Goal: Task Accomplishment & Management: Manage account settings

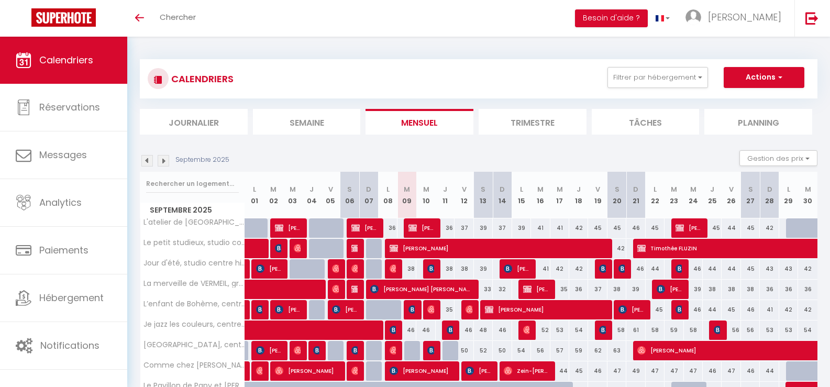
click at [295, 120] on li "Semaine" at bounding box center [307, 122] width 108 height 26
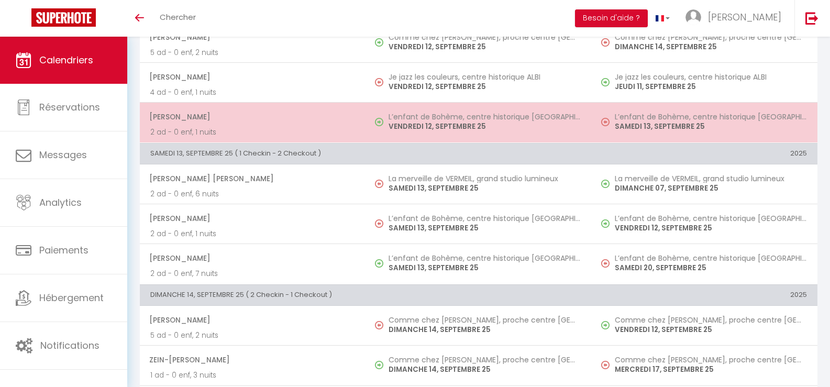
scroll to position [938, 0]
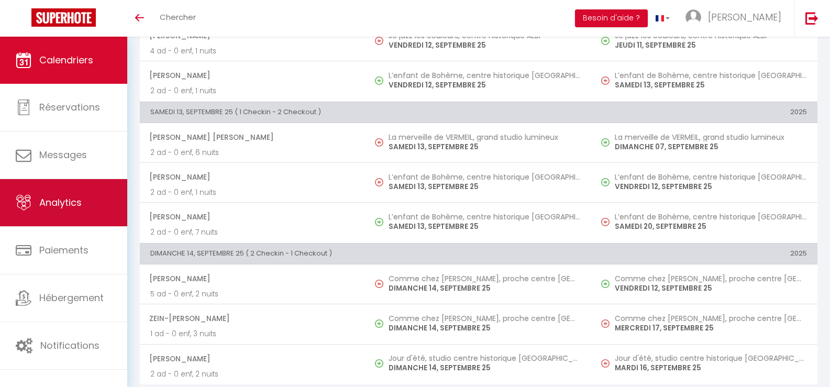
click at [87, 199] on link "Analytics" at bounding box center [63, 202] width 127 height 47
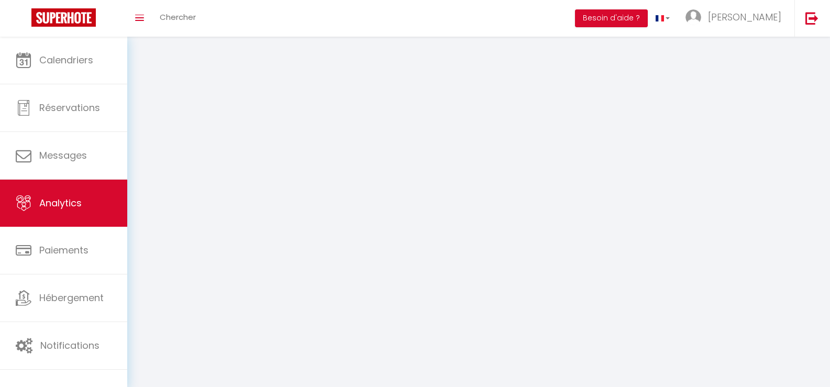
select select "2025"
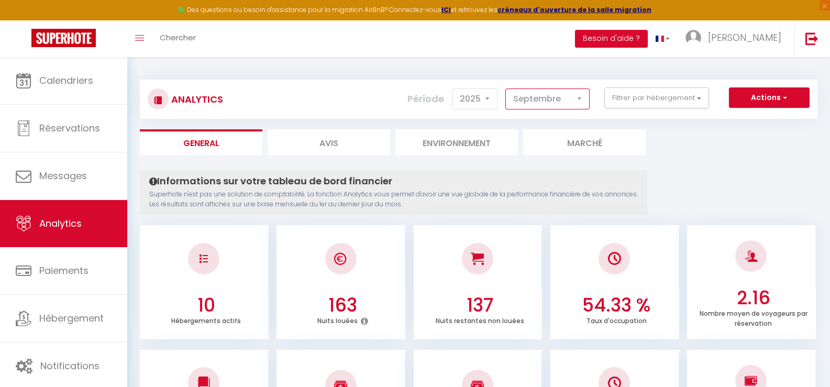
click at [557, 97] on select "Janvier Février Mars Avril Mai Juin Juillet Août Septembre Octobre Novembre Déc…" at bounding box center [547, 99] width 84 height 21
select select "8"
click at [506, 89] on select "Janvier Février Mars Avril Mai Juin Juillet Août Septembre Octobre Novembre Déc…" at bounding box center [547, 99] width 84 height 21
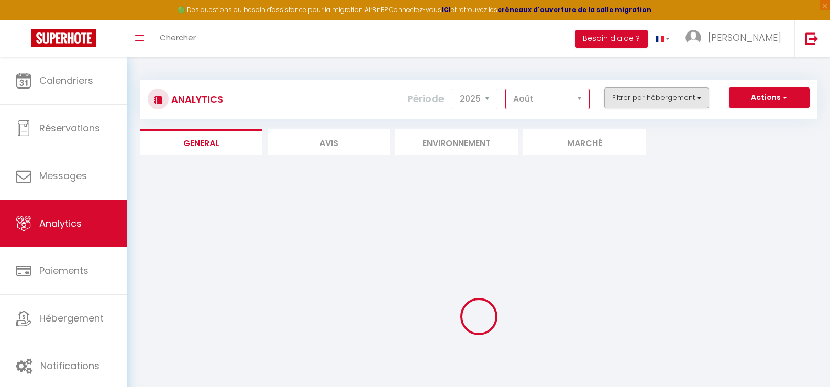
checkbox input "false"
checkbox centre "false"
checkbox Albi "false"
checkbox ALBI "false"
checkbox lumineux "false"
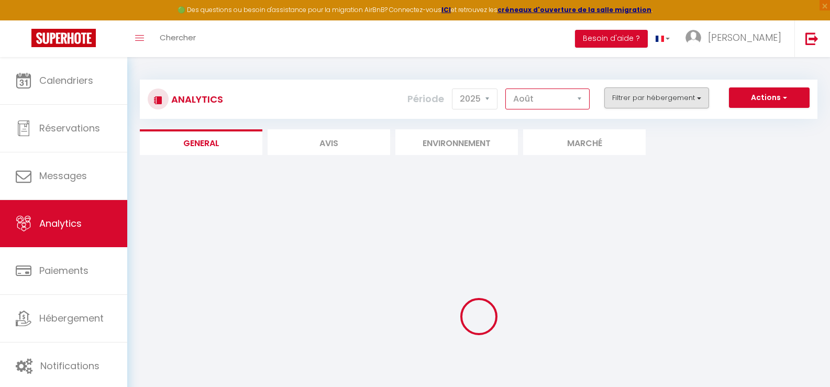
checkbox input "false"
checkbox ALBI "false"
checkbox input "false"
checkbox ALBI "false"
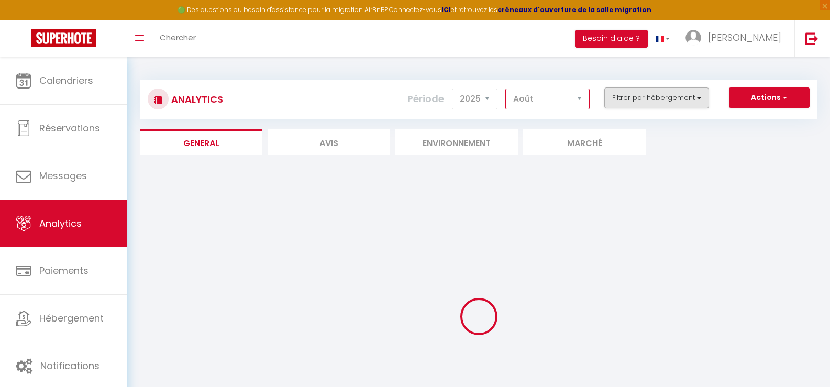
checkbox input "false"
checkbox ALBI "false"
checkbox input "false"
checkbox d’Albi "false"
checkbox centre "false"
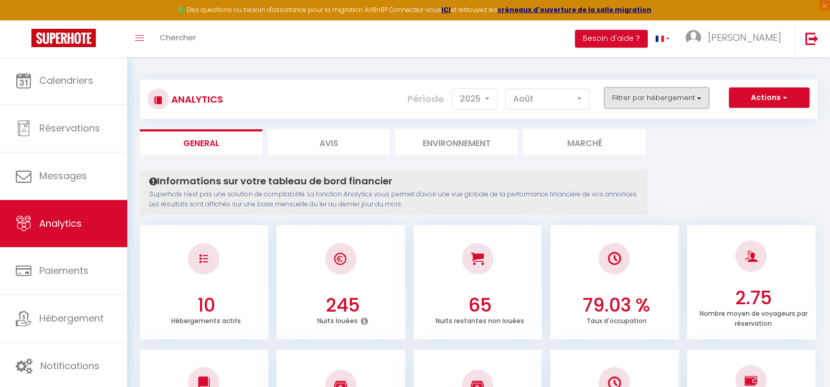
click at [693, 99] on button "Filtrer par hébergement" at bounding box center [656, 97] width 105 height 21
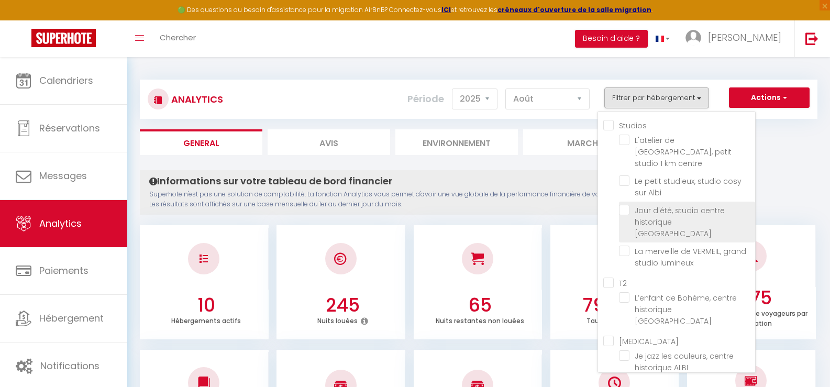
click at [659, 205] on ALBI "checkbox" at bounding box center [687, 210] width 136 height 10
checkbox ALBI "true"
checkbox centre "false"
checkbox Albi "false"
checkbox lumineux "false"
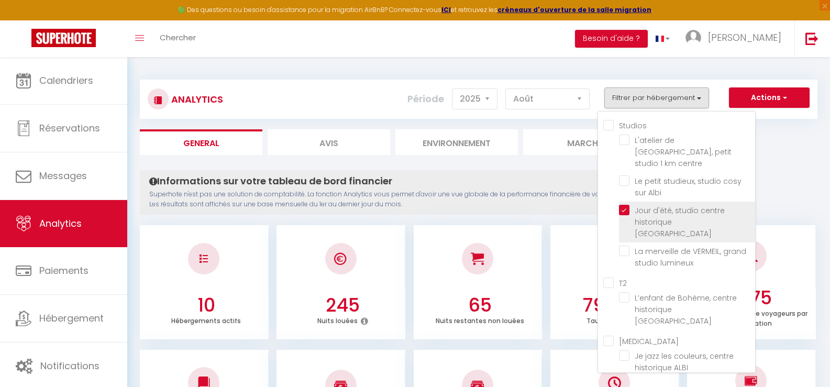
checkbox ALBI "false"
checkbox d’Albi "false"
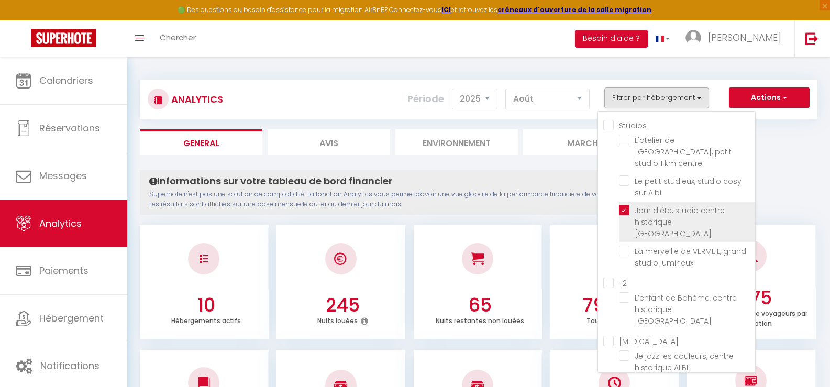
checkbox centre "false"
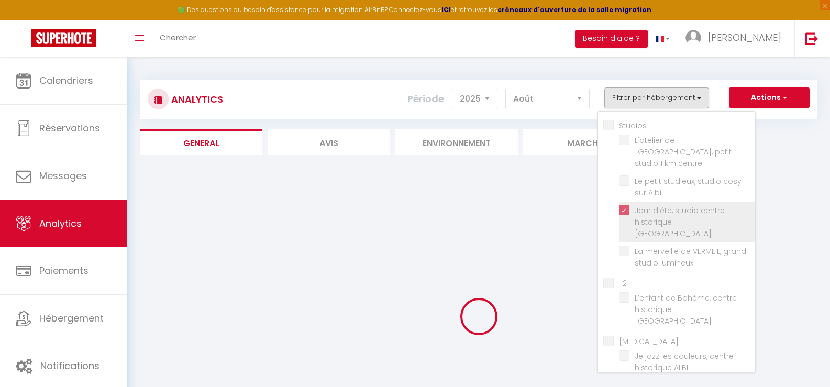
checkbox centre "false"
checkbox Albi "false"
checkbox lumineux "false"
checkbox ALBI "false"
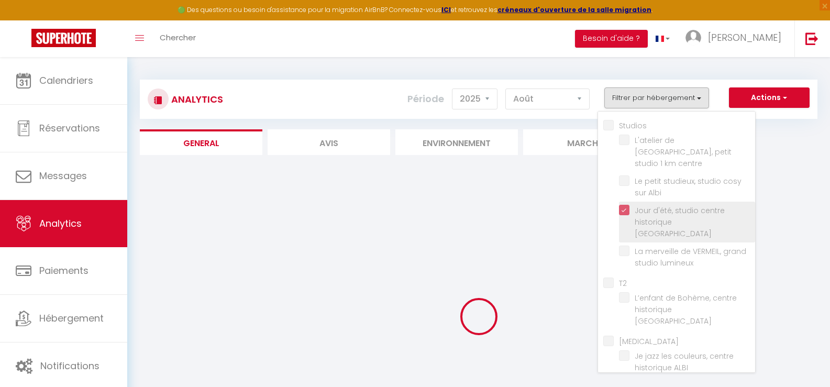
checkbox ALBI "false"
checkbox d’Albi "false"
checkbox centre "false"
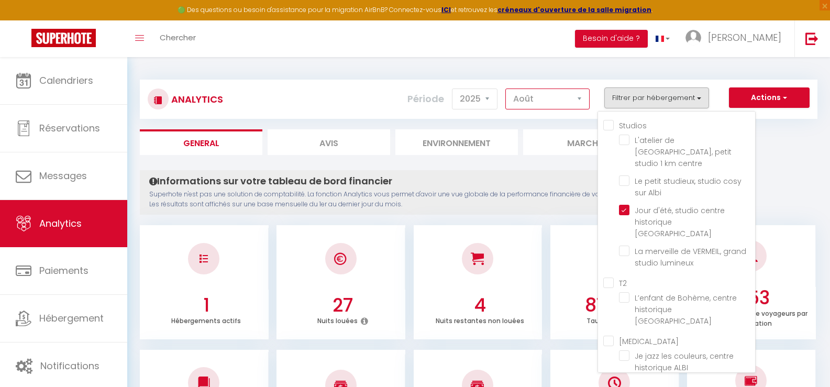
click at [542, 103] on select "Janvier Février Mars Avril Mai Juin Juillet Août Septembre Octobre Novembre Déc…" at bounding box center [547, 99] width 84 height 21
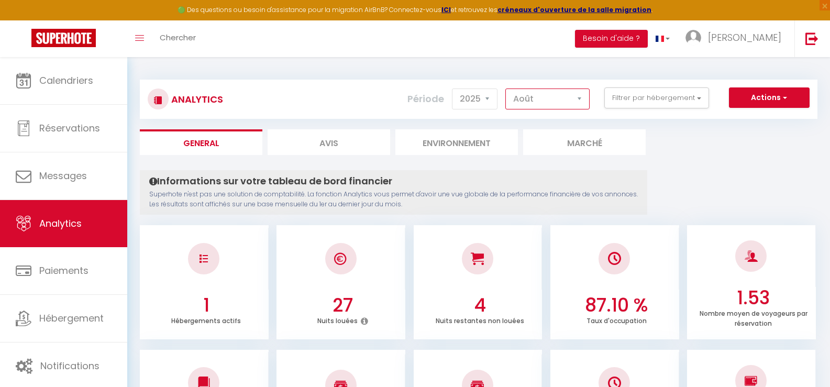
select select "9"
click at [506, 89] on select "Janvier Février Mars Avril Mai Juin Juillet Août Septembre Octobre Novembre Déc…" at bounding box center [547, 99] width 84 height 21
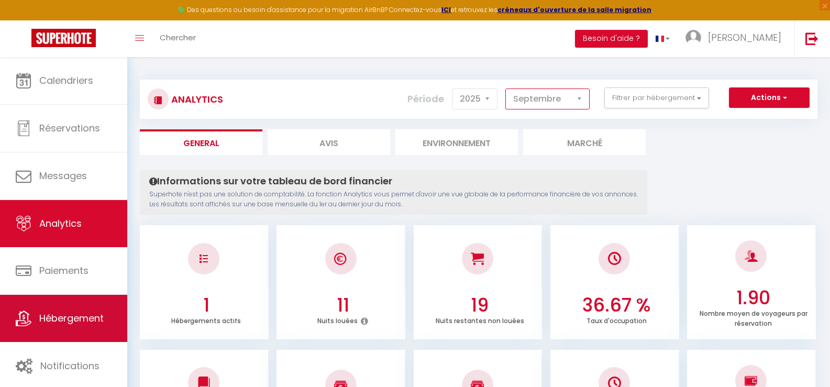
scroll to position [52, 0]
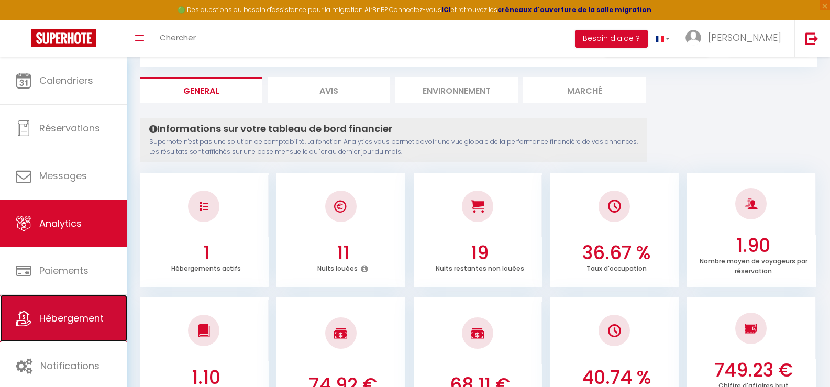
click at [64, 312] on span "Hébergement" at bounding box center [71, 318] width 64 height 13
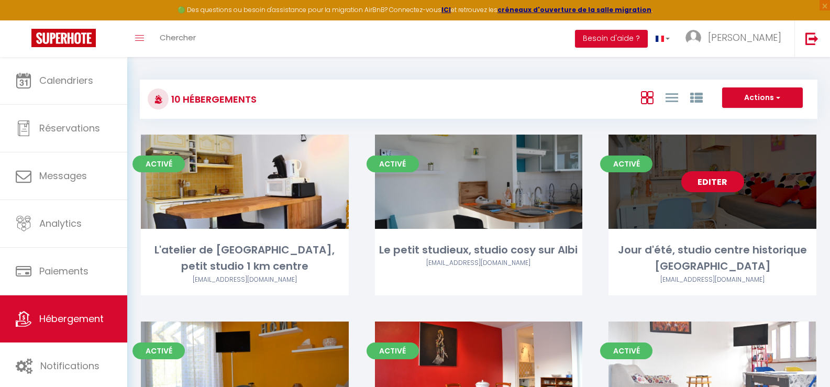
click at [705, 183] on link "Editer" at bounding box center [712, 181] width 63 height 21
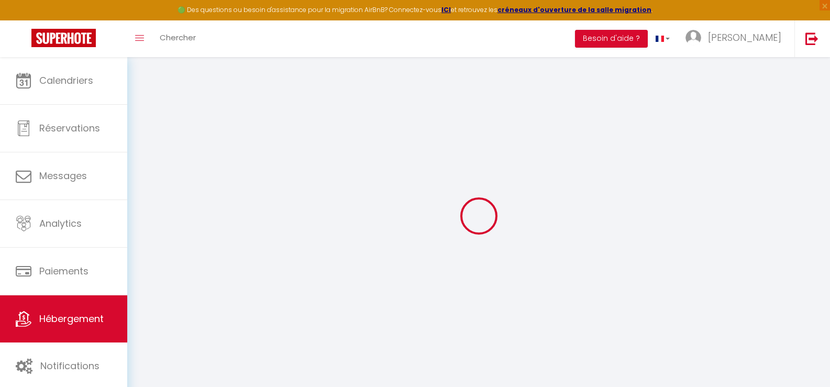
select select "+ 23 %"
select select "+ 27 %"
select select "+ 5 %"
select select "+ 22 %"
checkbox input "false"
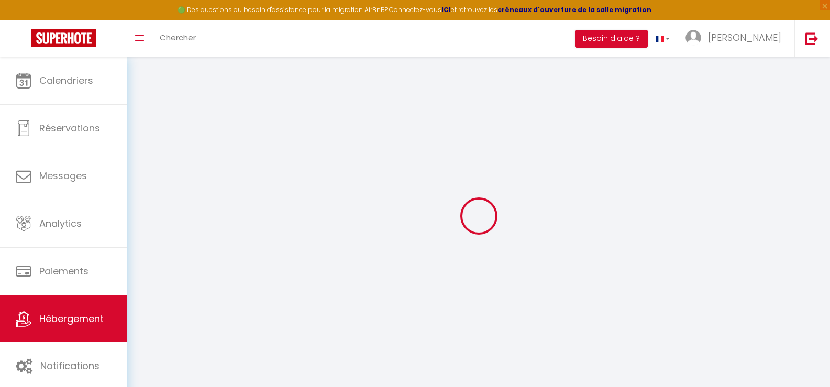
checkbox input "false"
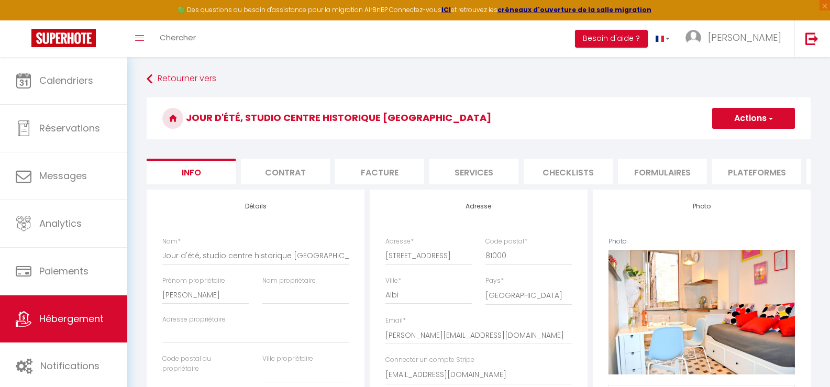
checkbox input "false"
select select "-1"
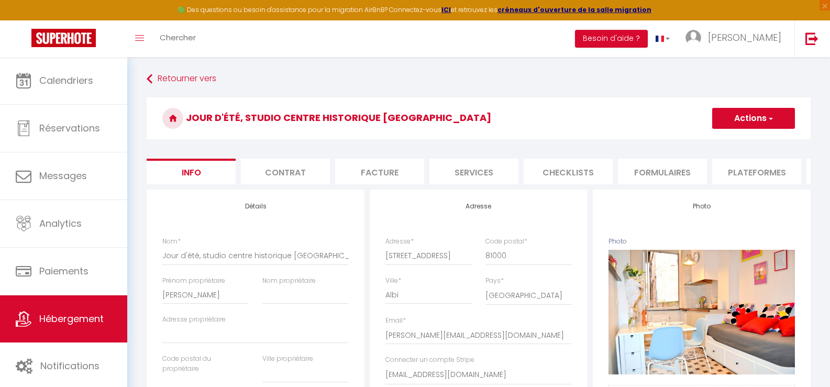
select select "EUR"
select select
select select "7831-29825198"
click at [738, 172] on li "Plateformes" at bounding box center [756, 172] width 89 height 26
select select
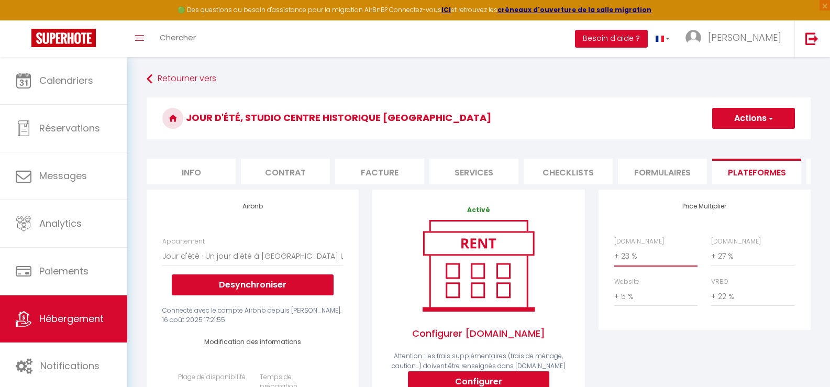
click at [636, 263] on select "0 + 1 % + 2 % + 3 % + 4 % + 5 % + 6 % + 7 % + 8 % + 9 %" at bounding box center [655, 256] width 83 height 20
select select "+ 28 %"
click at [614, 254] on select "0 + 1 % + 2 % + 3 % + 4 % + 5 % + 6 % + 7 % + 8 % + 9 %" at bounding box center [655, 256] width 83 height 20
select select
click at [735, 263] on select "0 + 1 % + 2 % + 3 % + 4 % + 5 % + 6 % + 7 % + 8 % + 9 %" at bounding box center [752, 256] width 83 height 20
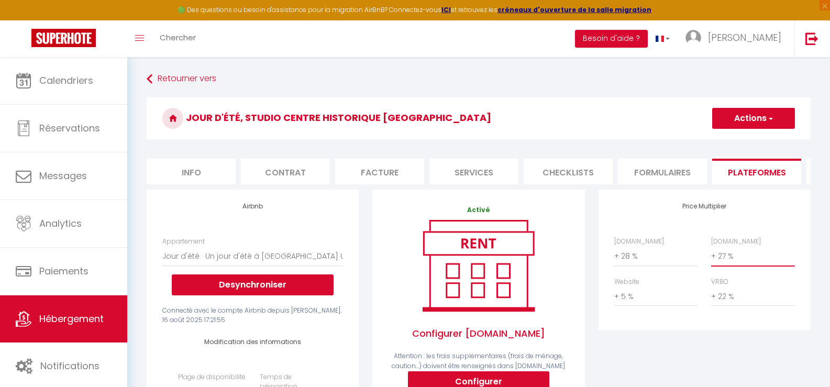
select select "+ 32 %"
click at [711, 254] on select "0 + 1 % + 2 % + 3 % + 4 % + 5 % + 6 % + 7 % + 8 % + 9 %" at bounding box center [752, 256] width 83 height 20
select select
click at [652, 300] on select "0 + 1 % + 2 % + 3 % + 4 % + 5 % + 6 % + 7 % + 8 % + 9 %" at bounding box center [655, 296] width 83 height 20
select select "+ 8 %"
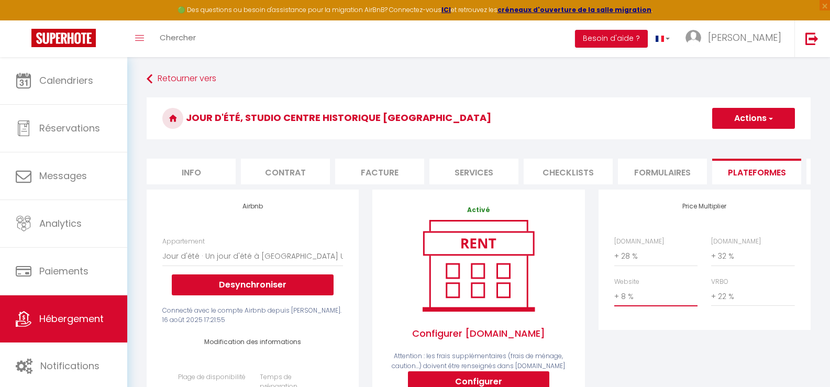
click at [614, 294] on select "0 + 1 % + 2 % + 3 % + 4 % + 5 % + 6 % + 7 % + 8 % + 9 %" at bounding box center [655, 296] width 83 height 20
select select
click at [748, 121] on button "Actions" at bounding box center [753, 118] width 83 height 21
click at [740, 140] on link "Enregistrer" at bounding box center [753, 142] width 83 height 14
select select "-1"
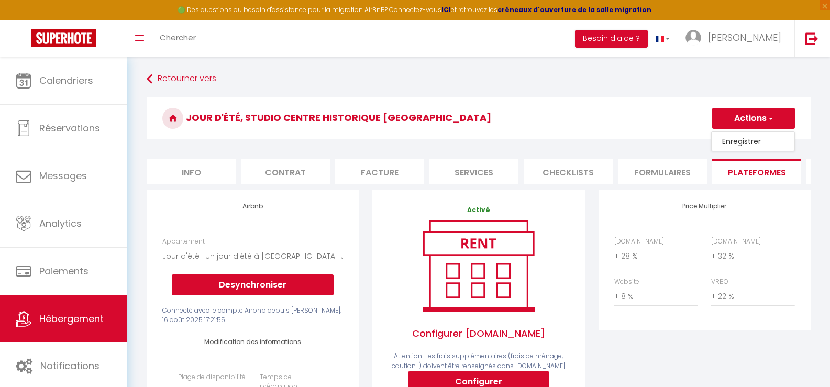
select select "EUR"
select select
click at [472, 172] on li "Services" at bounding box center [473, 172] width 89 height 26
select select
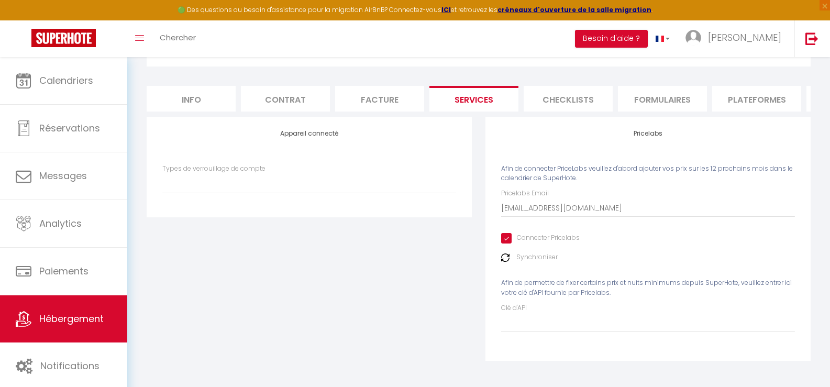
scroll to position [81, 0]
click at [536, 257] on label "Synchroniser" at bounding box center [536, 257] width 41 height 10
click at [504, 256] on img at bounding box center [505, 258] width 8 height 8
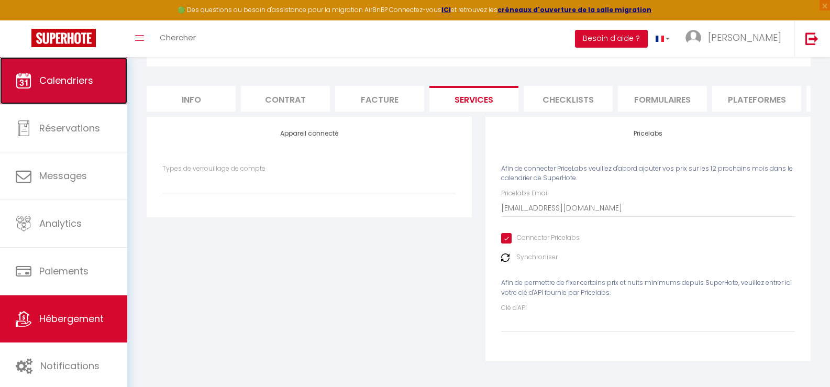
click at [74, 85] on span "Calendriers" at bounding box center [66, 80] width 54 height 13
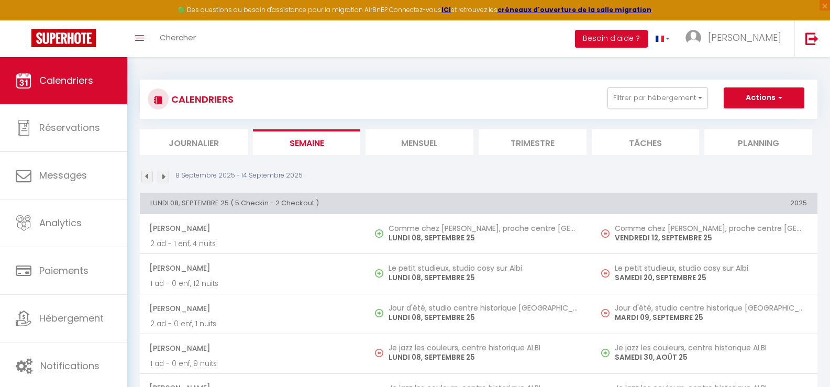
click at [428, 145] on li "Mensuel" at bounding box center [420, 142] width 108 height 26
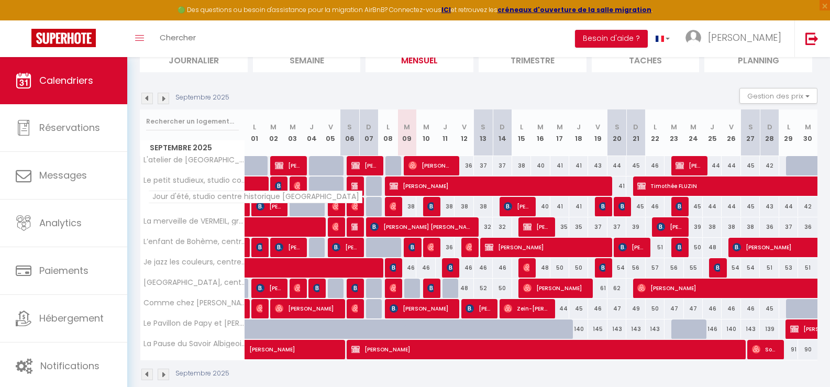
scroll to position [100, 0]
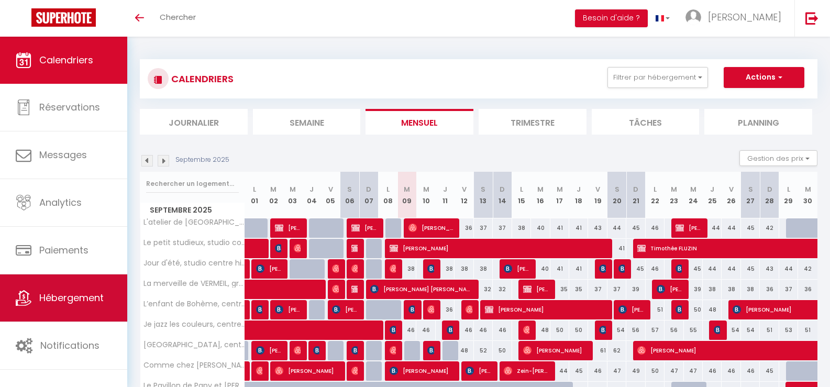
click at [73, 305] on link "Hébergement" at bounding box center [63, 297] width 127 height 47
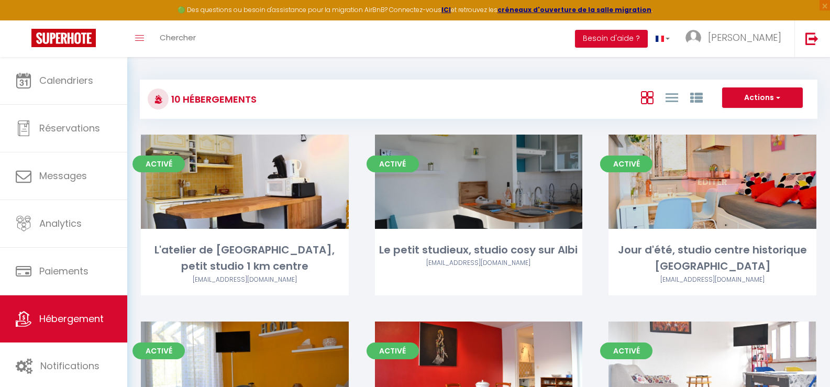
click at [714, 182] on link "Editer" at bounding box center [712, 181] width 63 height 21
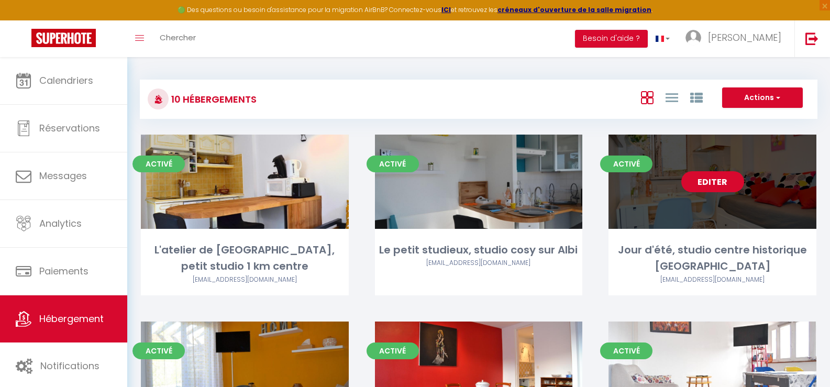
click at [706, 179] on link "Editer" at bounding box center [712, 181] width 63 height 21
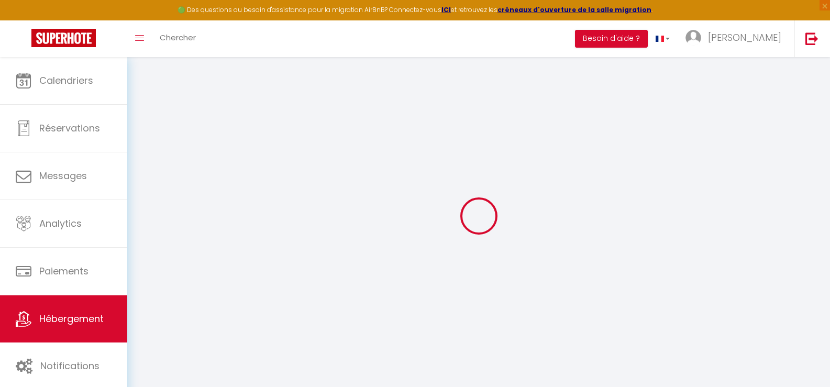
select select
type input "[EMAIL_ADDRESS][DOMAIN_NAME]"
checkbox input "true"
select select
checkbox input "false"
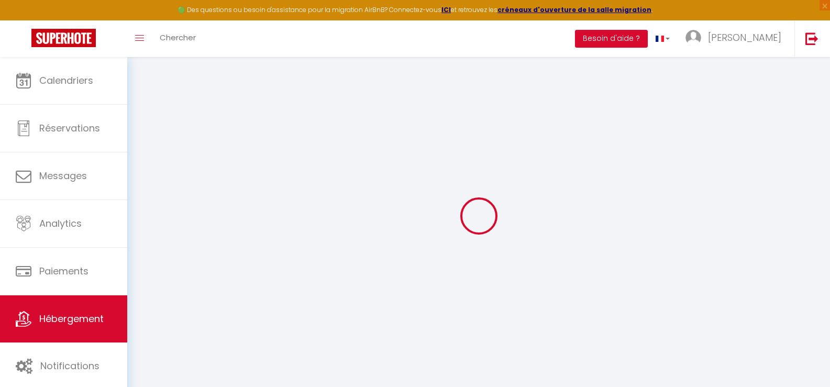
checkbox input "false"
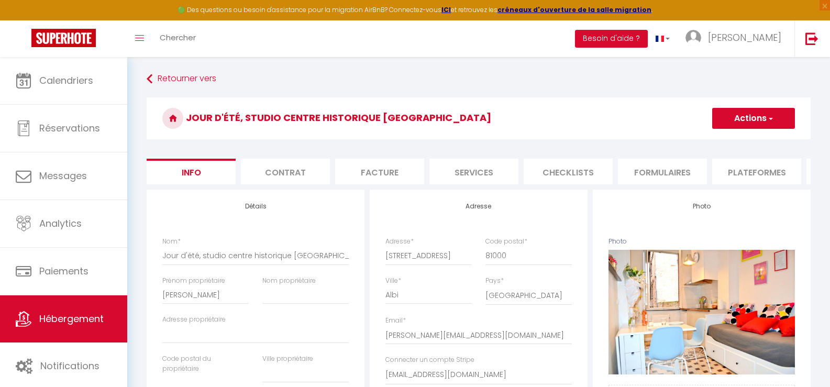
click at [464, 171] on li "Services" at bounding box center [473, 172] width 89 height 26
select select
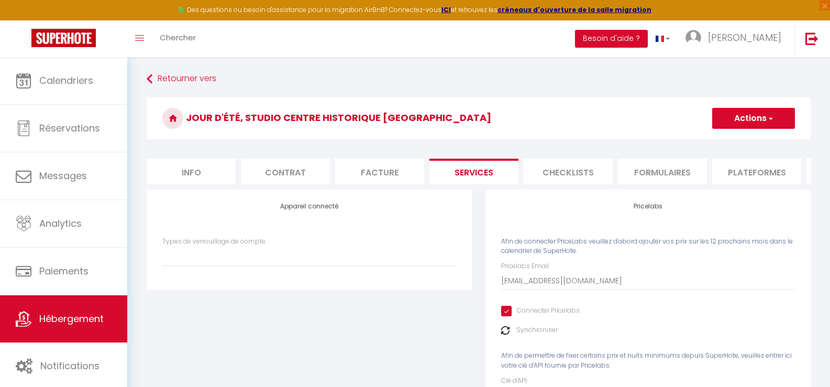
click at [506, 335] on img at bounding box center [505, 330] width 8 height 8
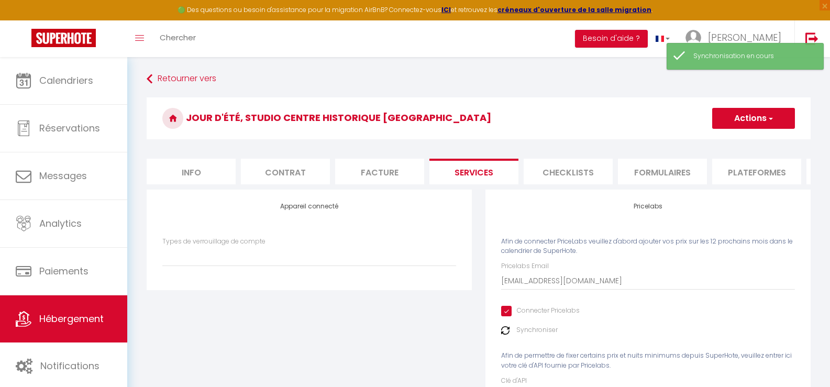
click at [768, 123] on span "button" at bounding box center [770, 118] width 7 height 10
click at [740, 138] on link "Enregistrer" at bounding box center [753, 142] width 83 height 14
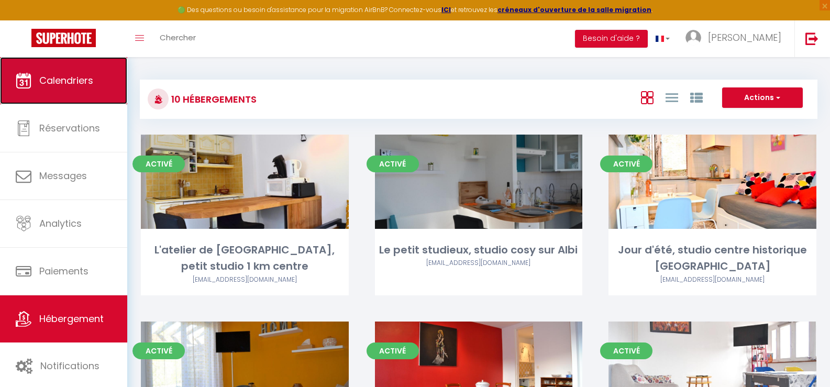
click at [64, 86] on span "Calendriers" at bounding box center [66, 80] width 54 height 13
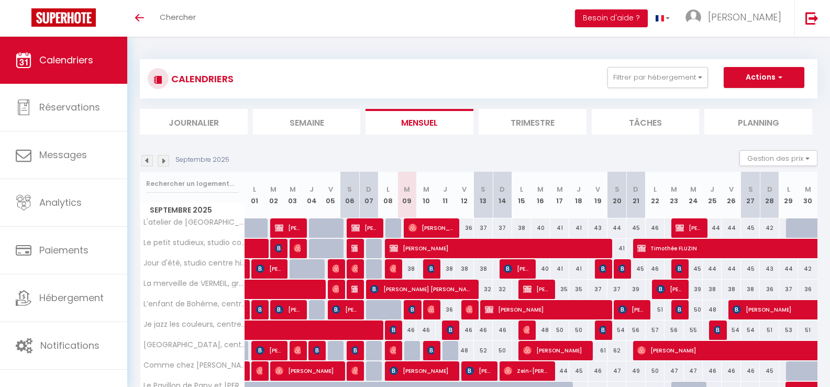
click at [411, 270] on div "38" at bounding box center [407, 268] width 19 height 19
click at [0, 0] on div at bounding box center [0, 0] width 0 height 0
click at [413, 270] on div "38" at bounding box center [407, 268] width 19 height 19
type input "38"
type input "[DATE]"
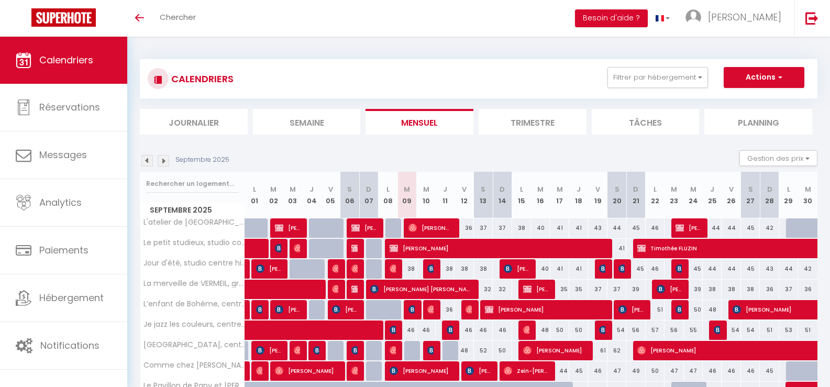
type input "Mer 10 Septembre 2025"
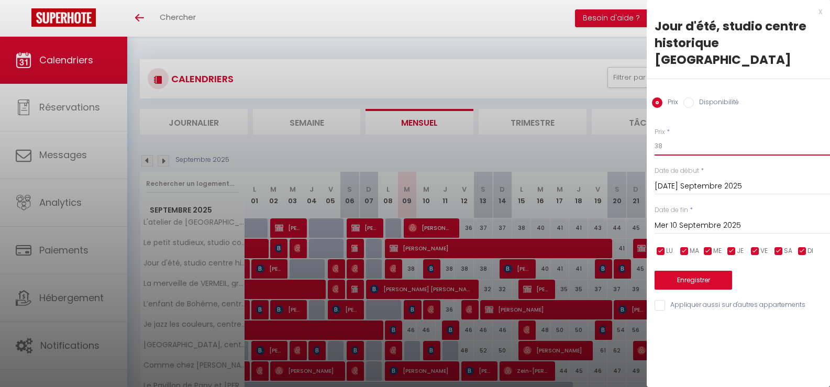
click at [674, 137] on input "38" at bounding box center [742, 146] width 175 height 19
type input "30"
click at [687, 271] on button "Enregistrer" at bounding box center [694, 280] width 78 height 19
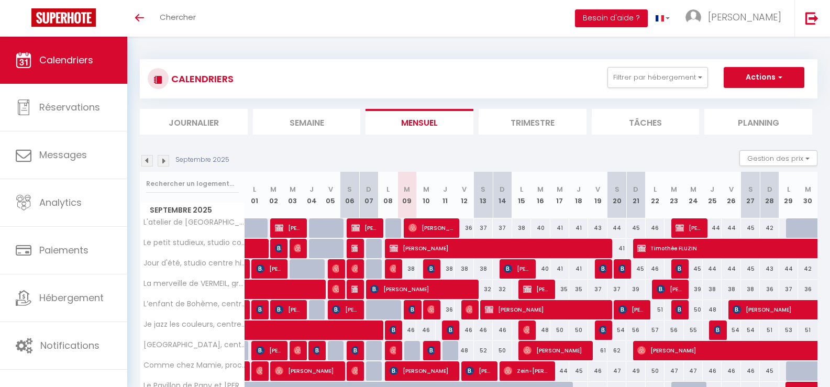
click at [213, 121] on li "Journalier" at bounding box center [194, 122] width 108 height 26
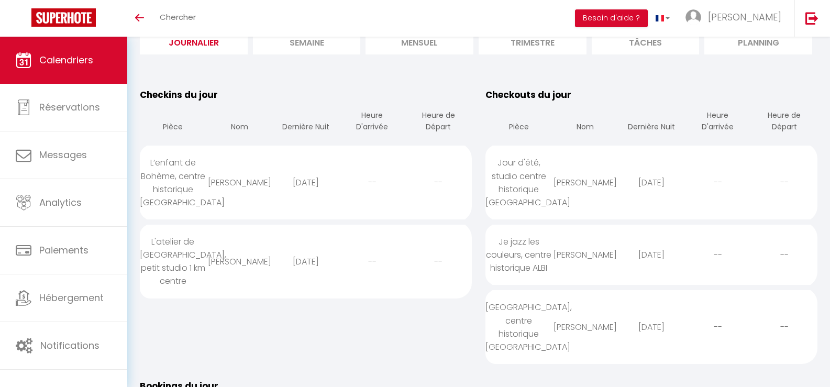
scroll to position [105, 0]
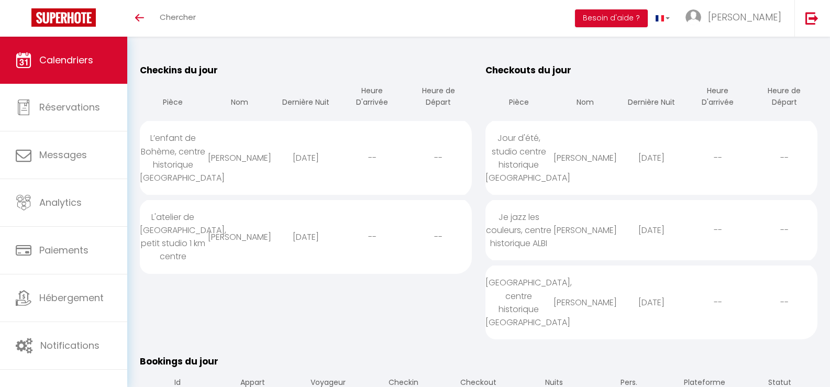
click at [522, 228] on div "Je jazz les couleurs, centre historique ALBI" at bounding box center [519, 230] width 67 height 60
select select "0"
select select "1"
select select
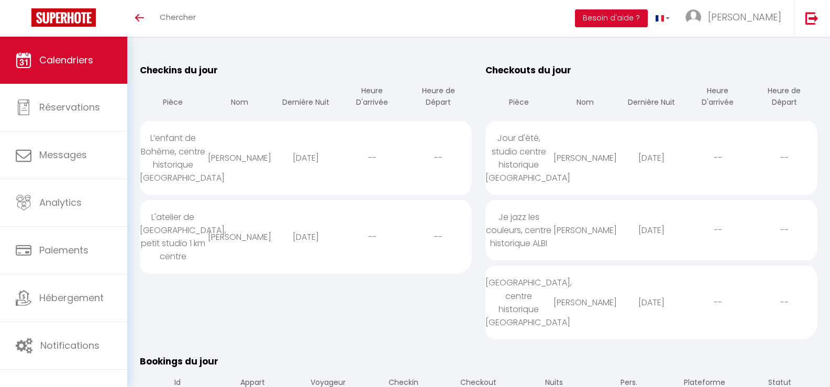
select select
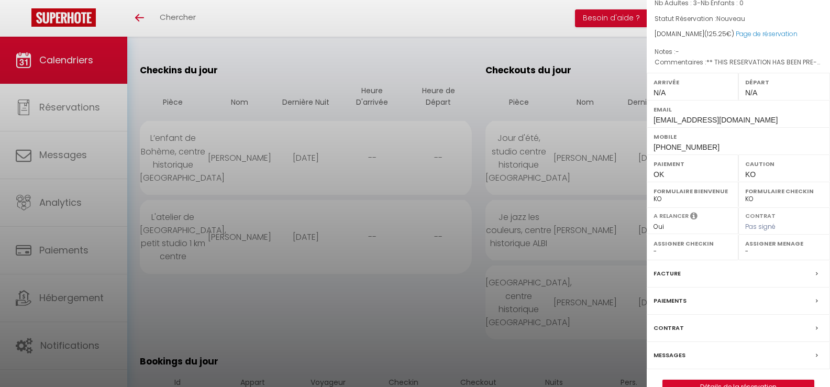
scroll to position [129, 0]
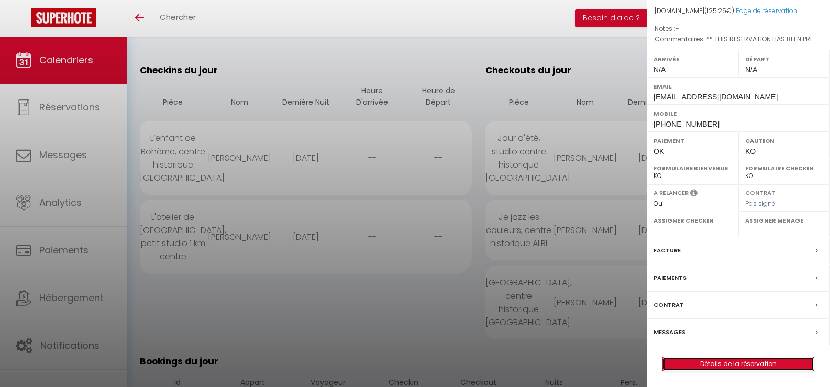
click at [712, 361] on link "Détails de la réservation" at bounding box center [738, 364] width 151 height 14
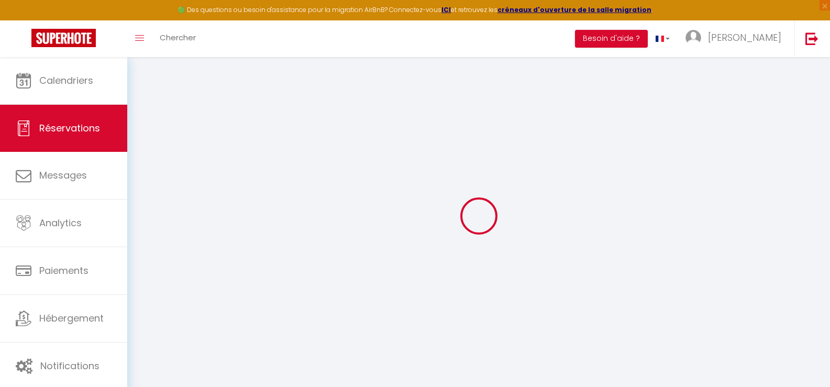
select select
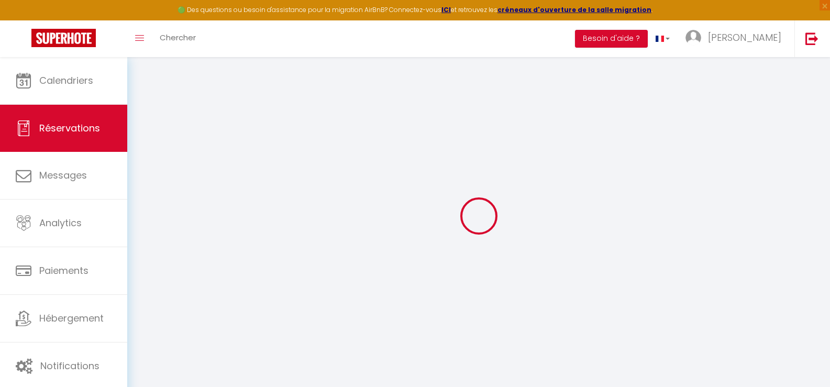
select select
checkbox input "false"
type input "[PERSON_NAME]"
type input "Borre"
type input "[EMAIL_ADDRESS][DOMAIN_NAME]"
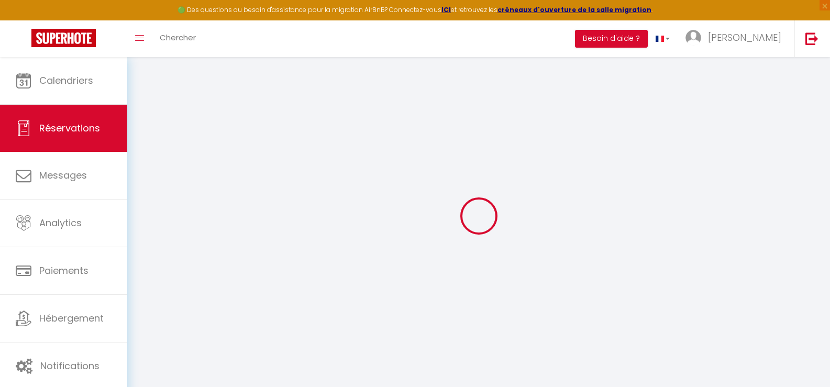
type input "[PHONE_NUMBER]"
select select "IT"
type input "20.78"
type input "1.71"
select select "63804"
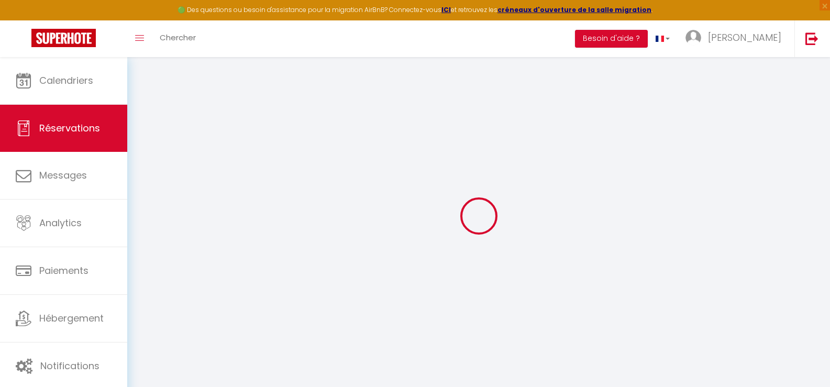
select select "1"
select select
type input "3"
select select "12"
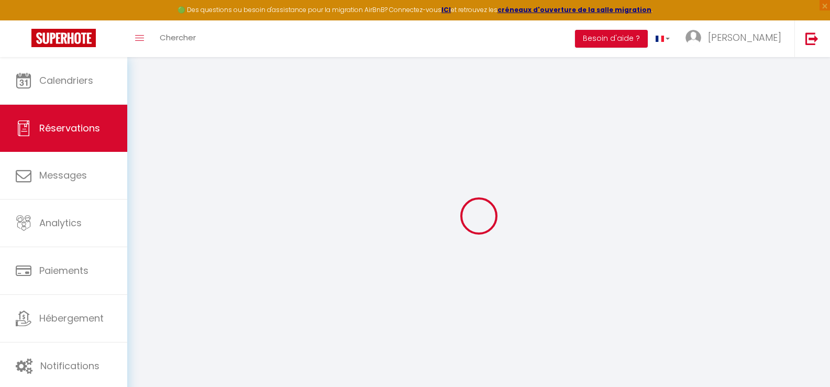
select select
type input "90.25"
checkbox input "false"
type input "0"
select select "2"
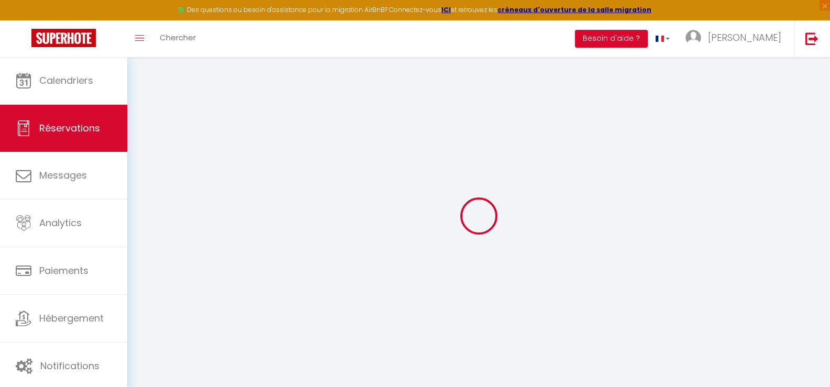
type input "0"
select select
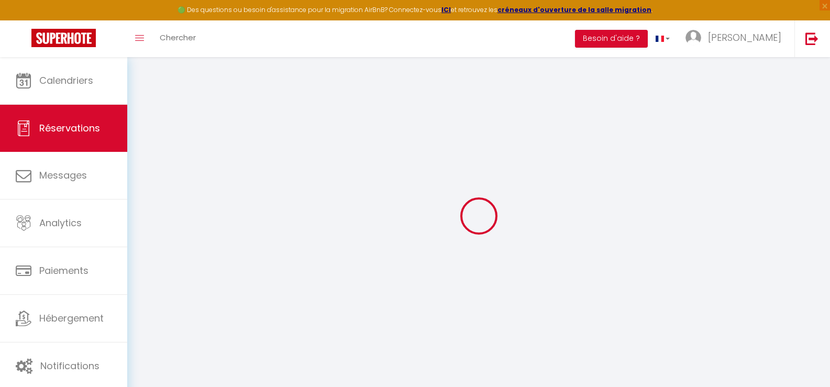
select select "14"
checkbox input "false"
select select
checkbox input "false"
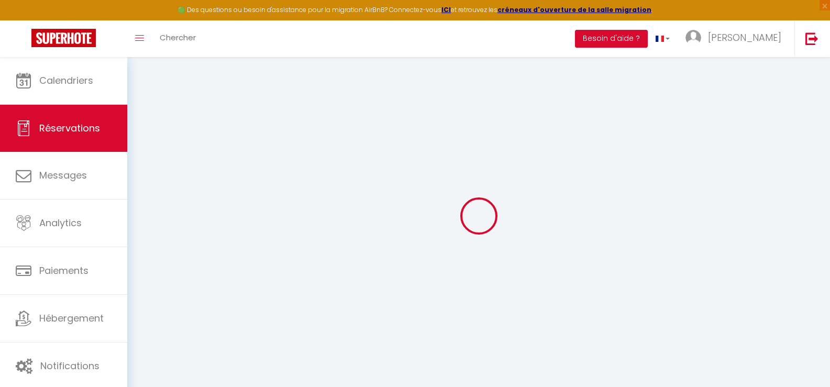
select select
checkbox input "false"
type textarea "** THIS RESERVATION HAS BEEN PRE-PAID ** Approximate time of arrival: between 1…"
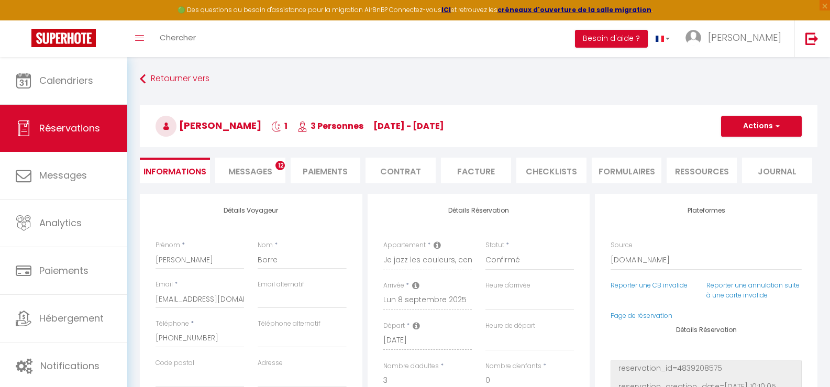
type input "32"
type input "3"
select select
checkbox input "false"
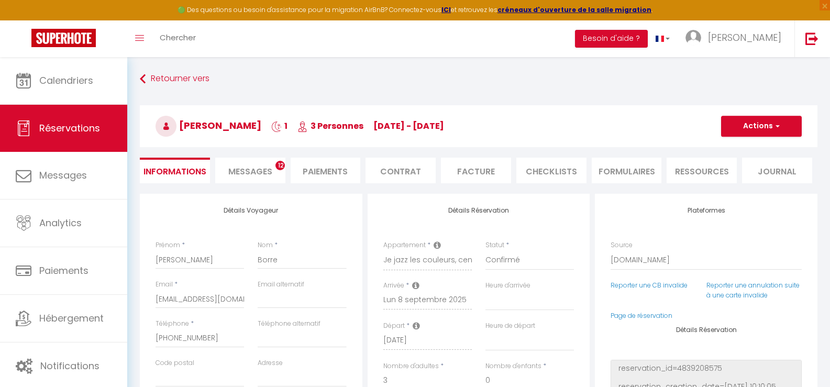
select select
click at [261, 168] on span "Messages" at bounding box center [250, 172] width 44 height 12
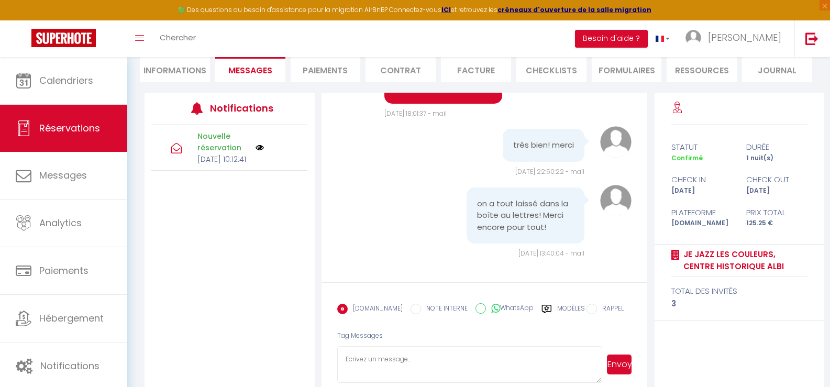
scroll to position [117, 0]
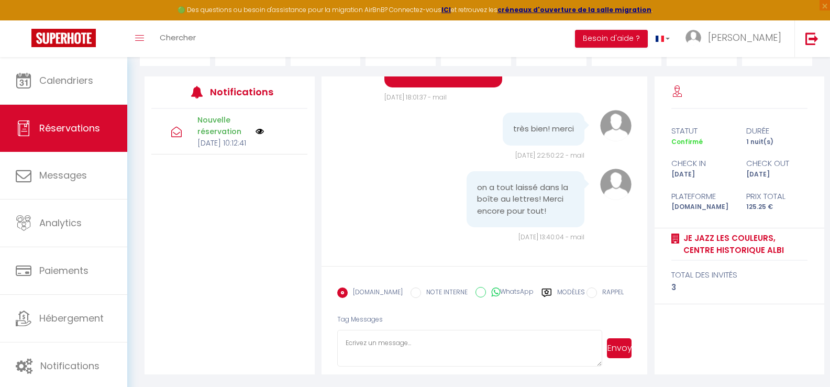
click at [568, 289] on label "Modèles" at bounding box center [571, 297] width 28 height 18
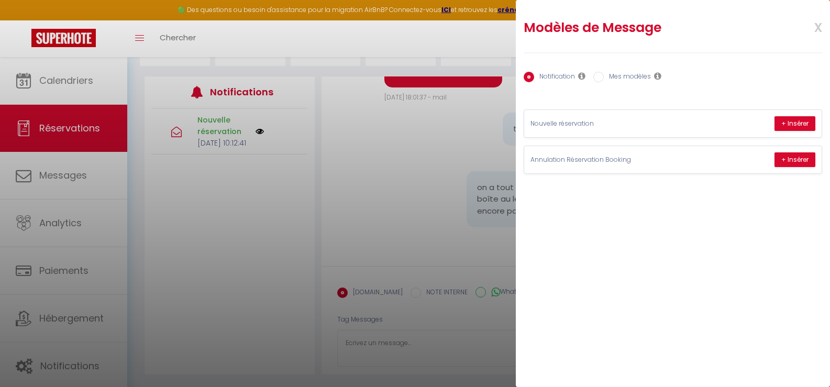
click at [622, 79] on label "Mes modèles" at bounding box center [627, 78] width 47 height 12
click at [604, 79] on input "Mes modèles" at bounding box center [598, 77] width 10 height 10
radio input "true"
radio input "false"
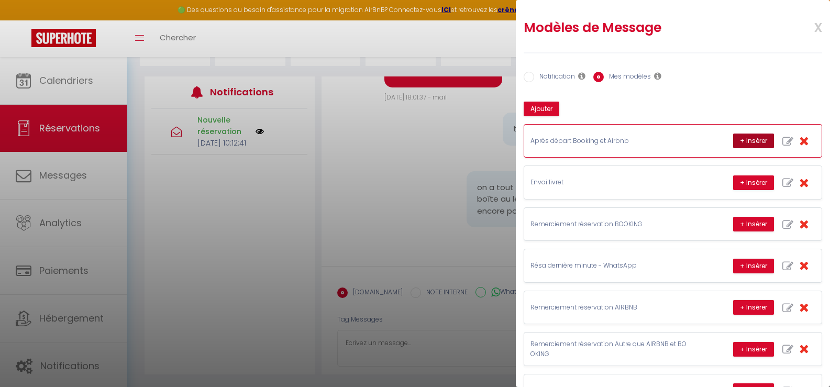
click at [747, 141] on button "+ Insérer" at bounding box center [753, 141] width 41 height 15
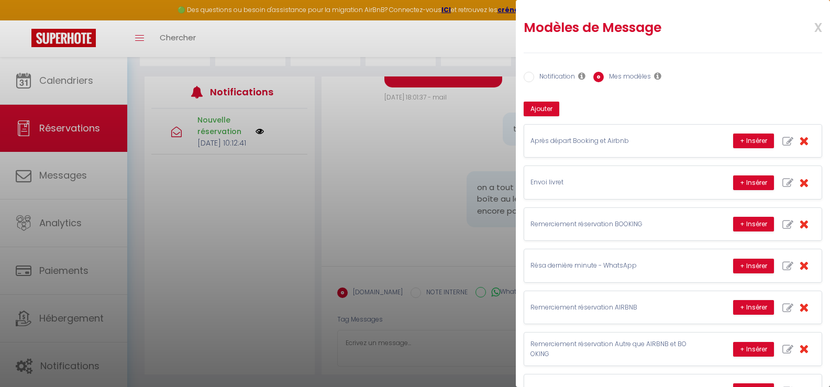
type textarea "Bonjour [PERSON_NAME], Nous avons été ravis de vous recevoir pour ce séjour à […"
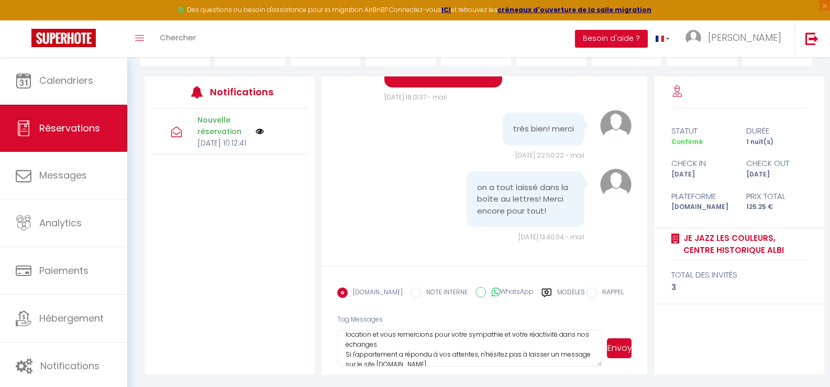
scroll to position [0, 0]
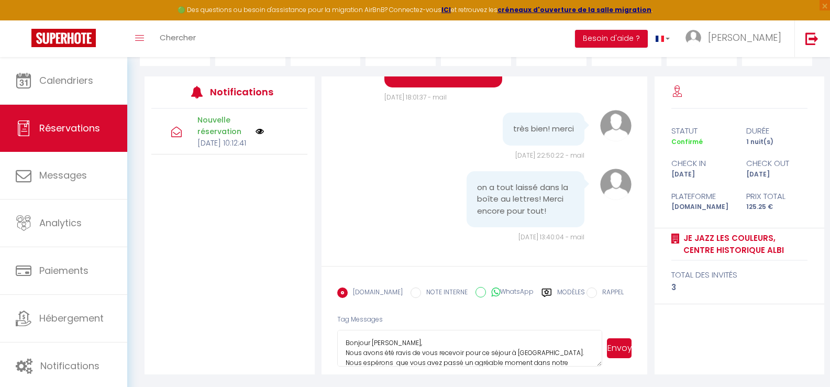
click at [618, 348] on button "Envoyer" at bounding box center [619, 348] width 25 height 20
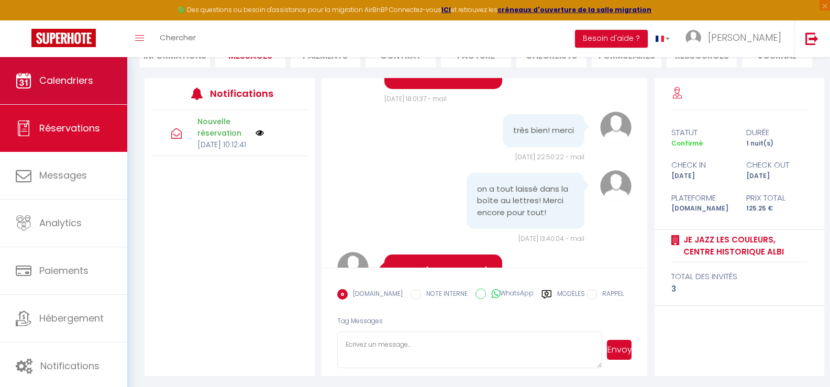
scroll to position [117, 0]
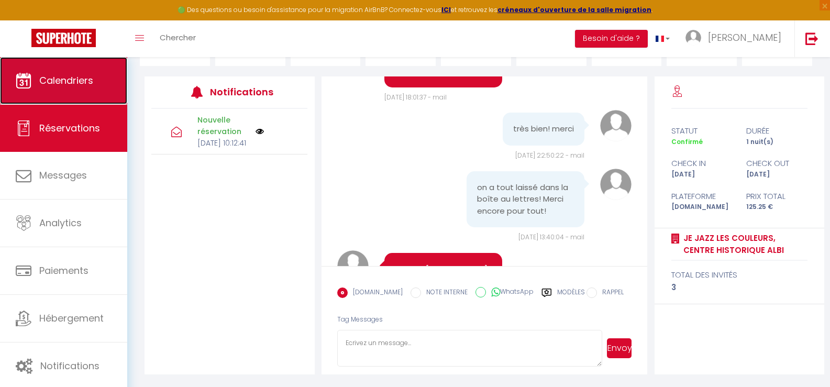
click at [87, 80] on span "Calendriers" at bounding box center [66, 80] width 54 height 13
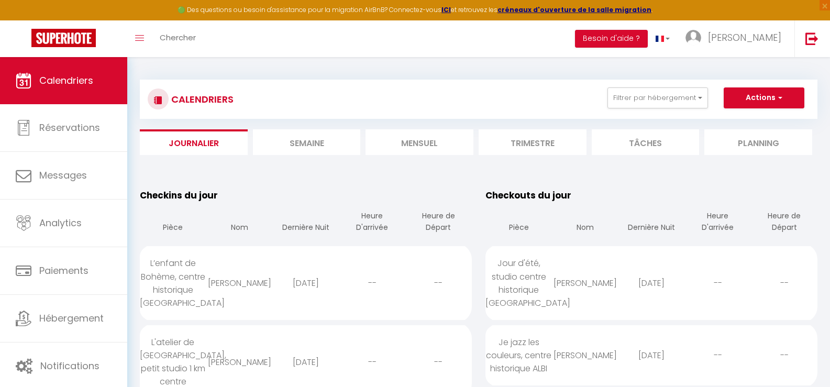
click at [418, 145] on li "Mensuel" at bounding box center [420, 142] width 108 height 26
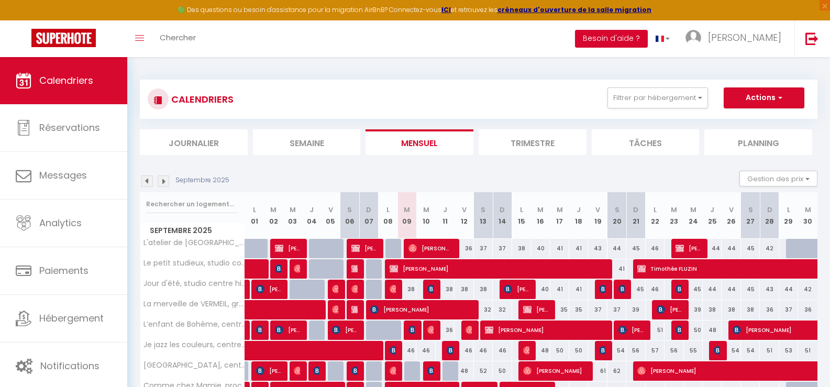
click at [648, 37] on button "Besoin d'aide ?" at bounding box center [611, 39] width 73 height 18
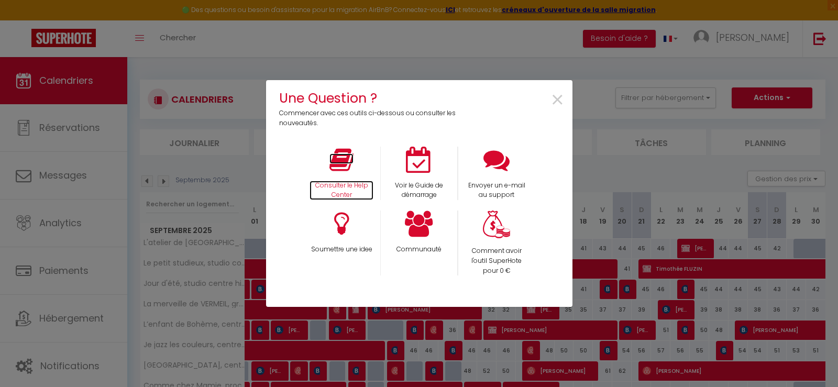
click at [349, 163] on icon at bounding box center [341, 160] width 24 height 26
click at [560, 101] on span "×" at bounding box center [557, 100] width 14 height 33
